Goal: Task Accomplishment & Management: Manage account settings

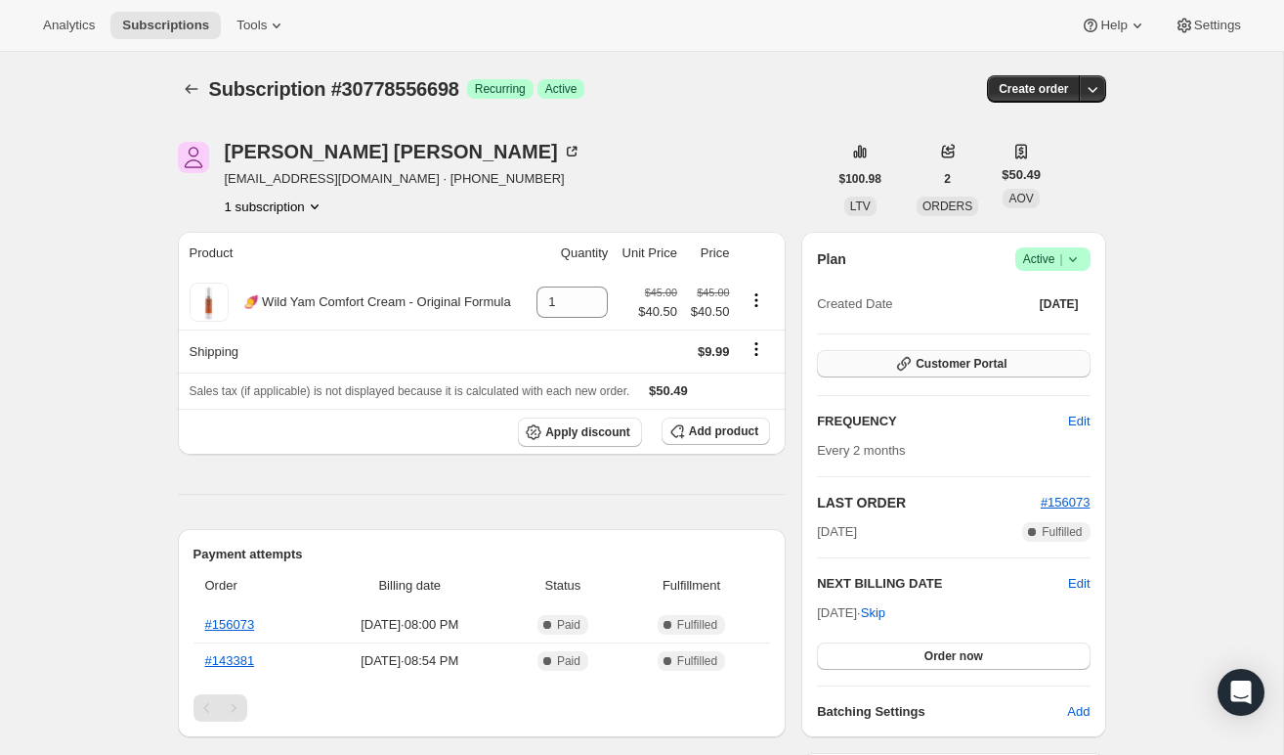
click at [944, 367] on span "Customer Portal" at bounding box center [961, 364] width 91 height 16
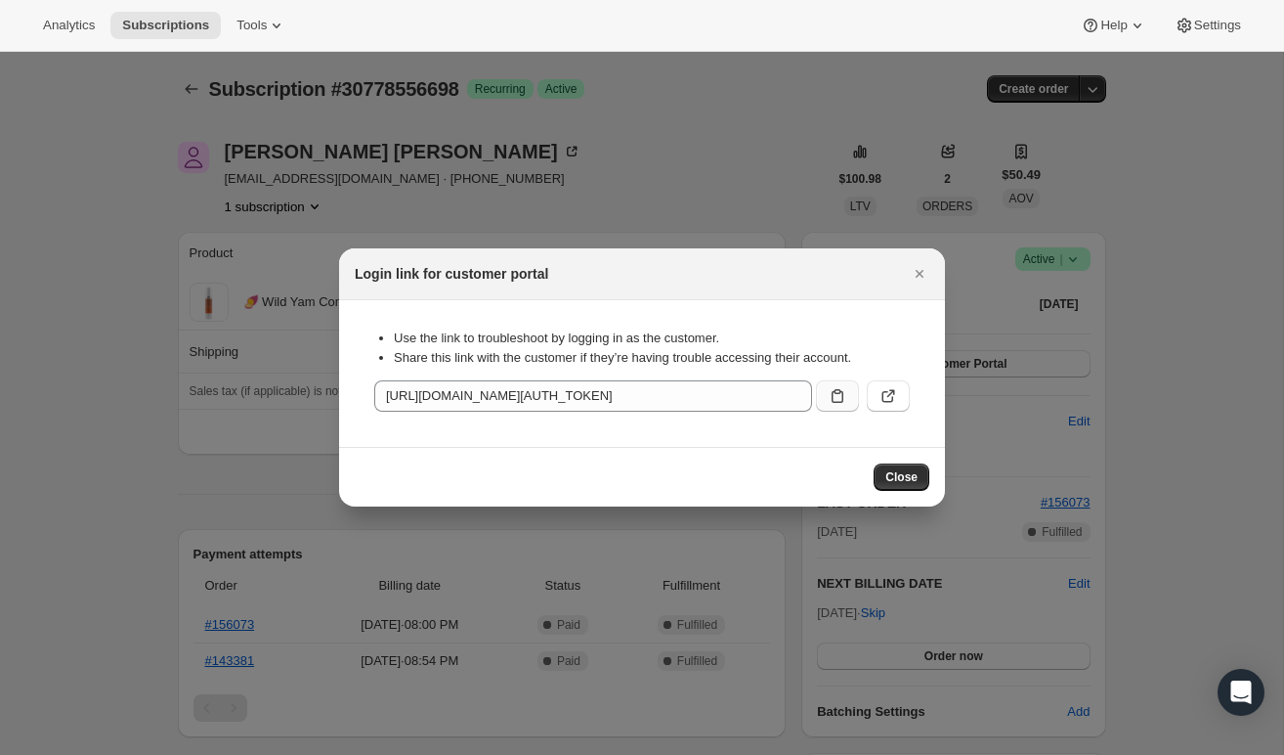
click at [834, 392] on icon ":rbt:" at bounding box center [838, 396] width 12 height 14
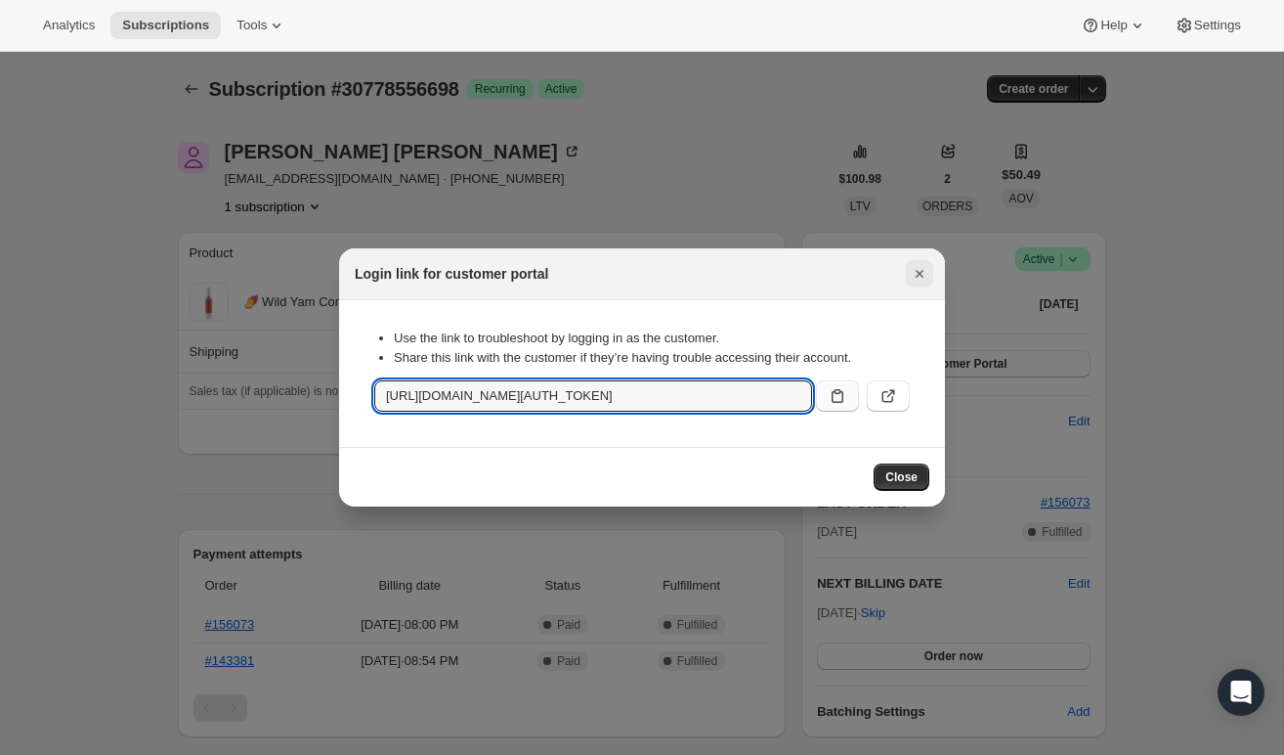
click at [912, 268] on icon "Close" at bounding box center [920, 274] width 20 height 20
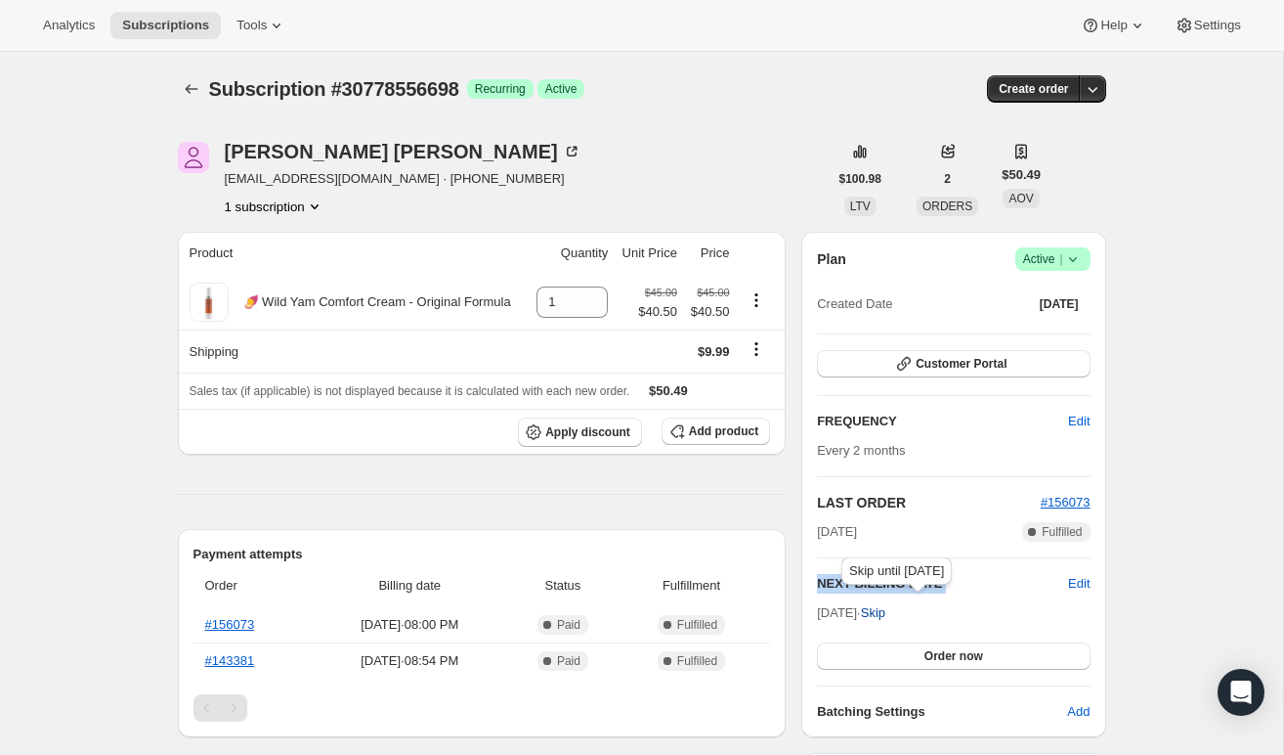
drag, startPoint x: 818, startPoint y: 607, endPoint x: 897, endPoint y: 605, distance: 79.2
click at [886, 605] on span "Oct 14, 2025 · Skip" at bounding box center [851, 612] width 68 height 15
copy div "NEXT BILLING DATE Edit"
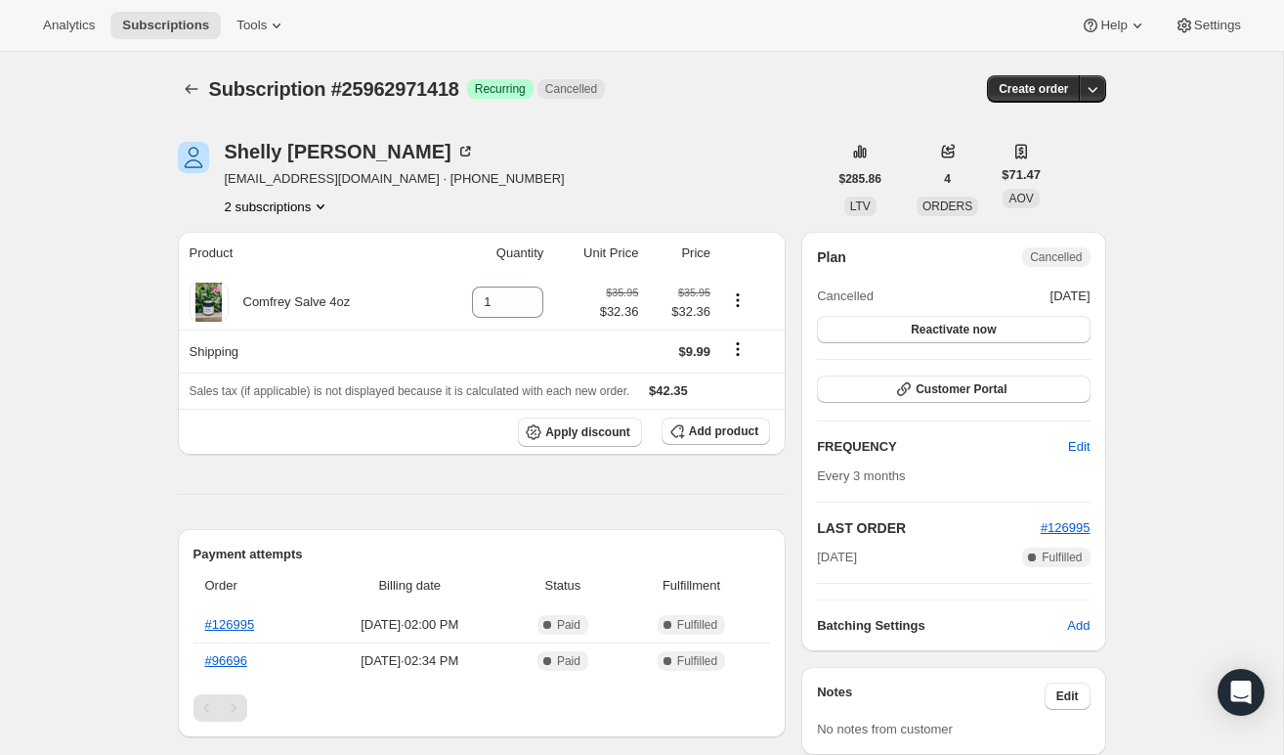
click at [258, 208] on button "2 subscriptions" at bounding box center [278, 206] width 107 height 20
click at [266, 265] on button "25963004186" at bounding box center [276, 275] width 148 height 31
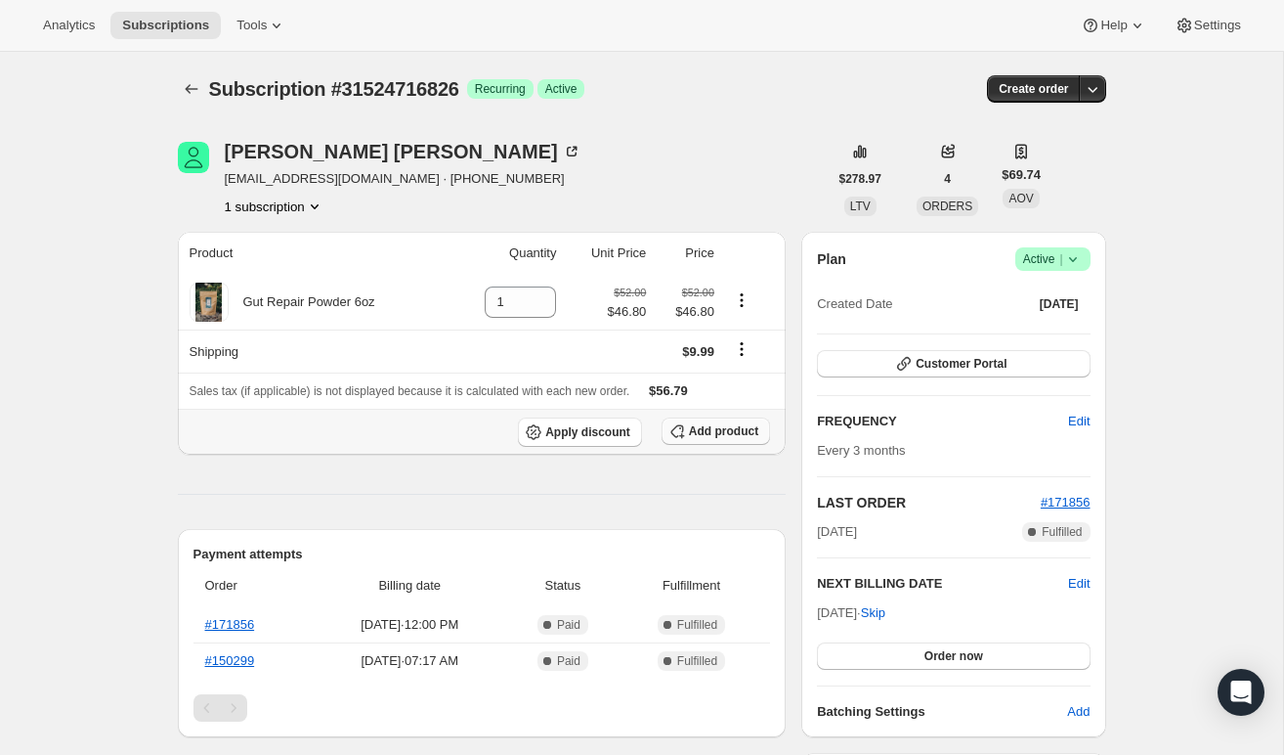
click at [725, 435] on span "Add product" at bounding box center [723, 431] width 69 height 16
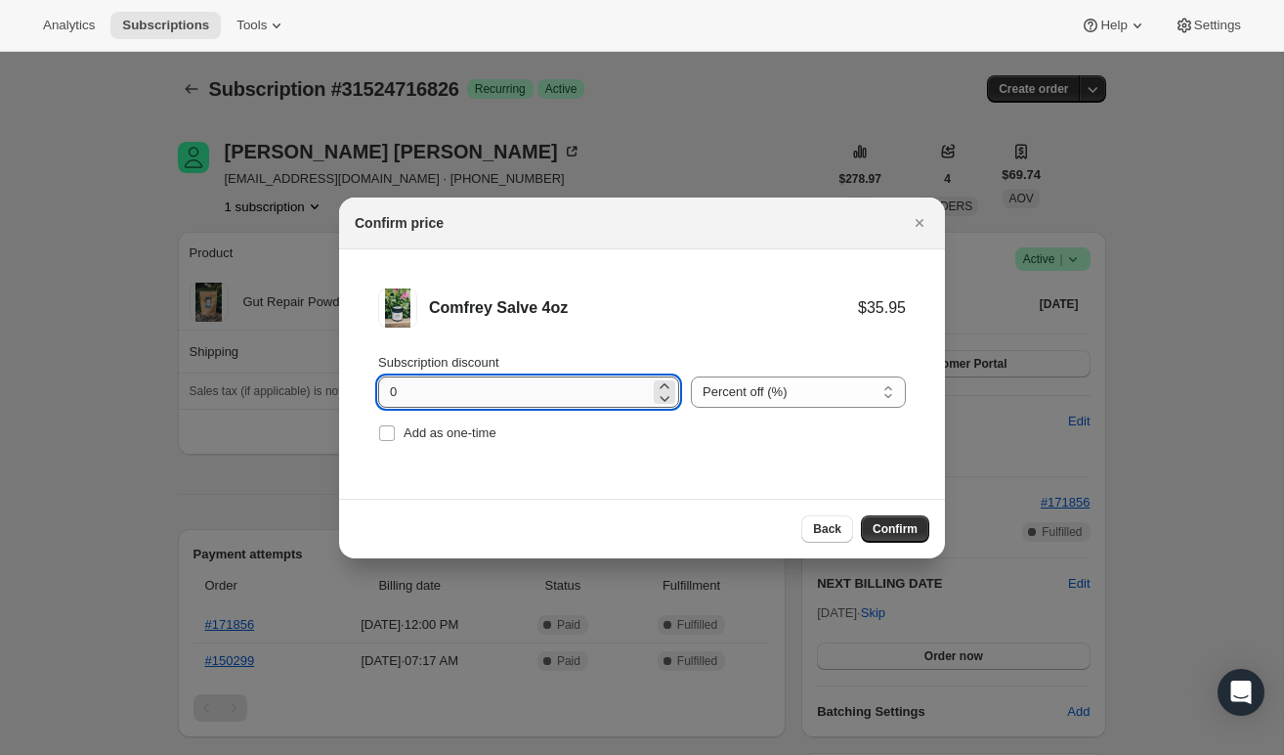
click at [584, 390] on input "0" at bounding box center [514, 391] width 272 height 31
type input "10"
click at [886, 536] on span "Confirm" at bounding box center [895, 529] width 45 height 16
